Goal: Check status

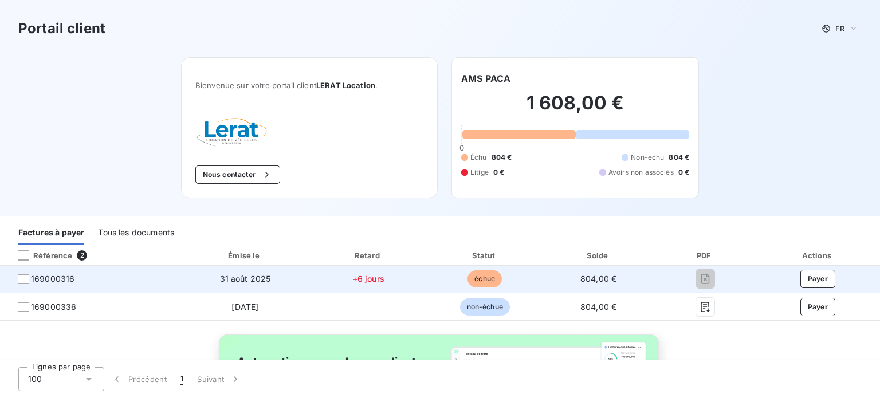
click at [45, 277] on span "169000316" at bounding box center [53, 278] width 44 height 11
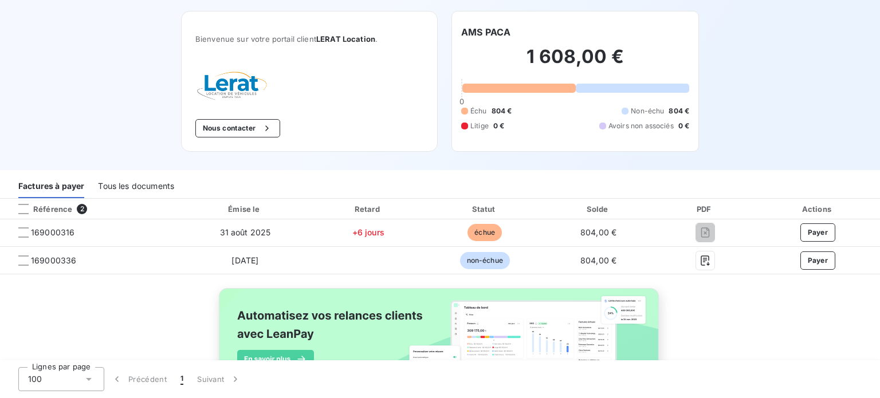
scroll to position [113, 0]
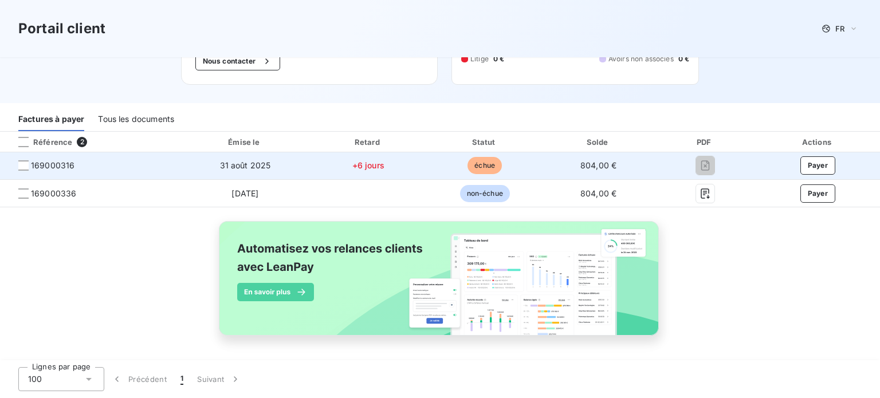
click at [68, 170] on span "169000316" at bounding box center [53, 165] width 44 height 11
click at [22, 166] on div at bounding box center [23, 165] width 10 height 10
click at [55, 174] on td "169000316" at bounding box center [90, 166] width 181 height 28
click at [55, 164] on span "169000316" at bounding box center [53, 165] width 44 height 11
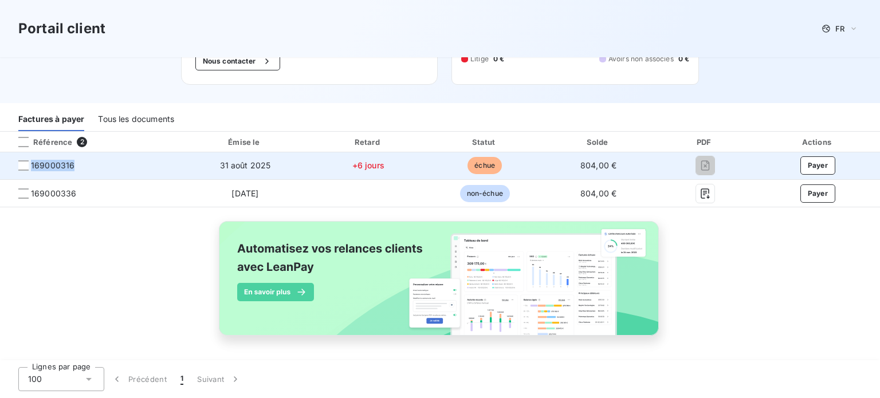
copy span "169000316"
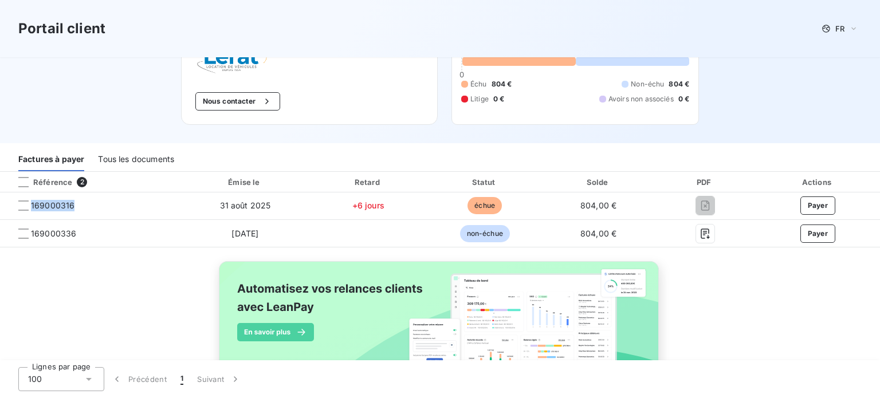
scroll to position [56, 0]
